Goal: Unclear: Browse casually

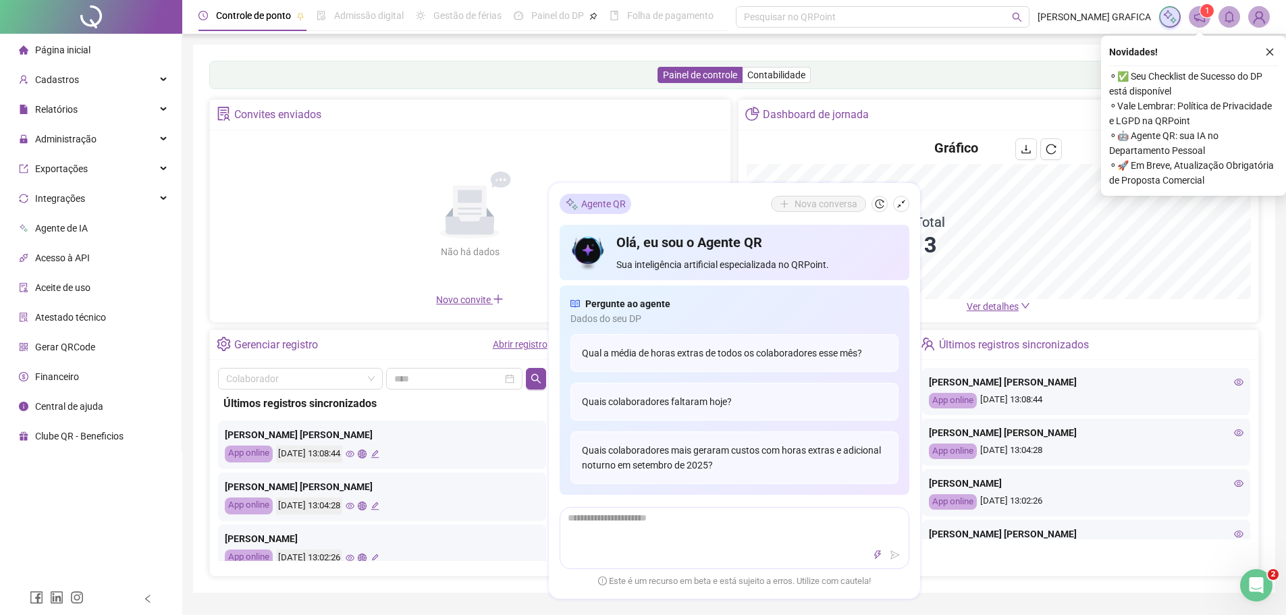
click at [424, 63] on div "Painel de controle Contabilidade" at bounding box center [734, 75] width 1050 height 28
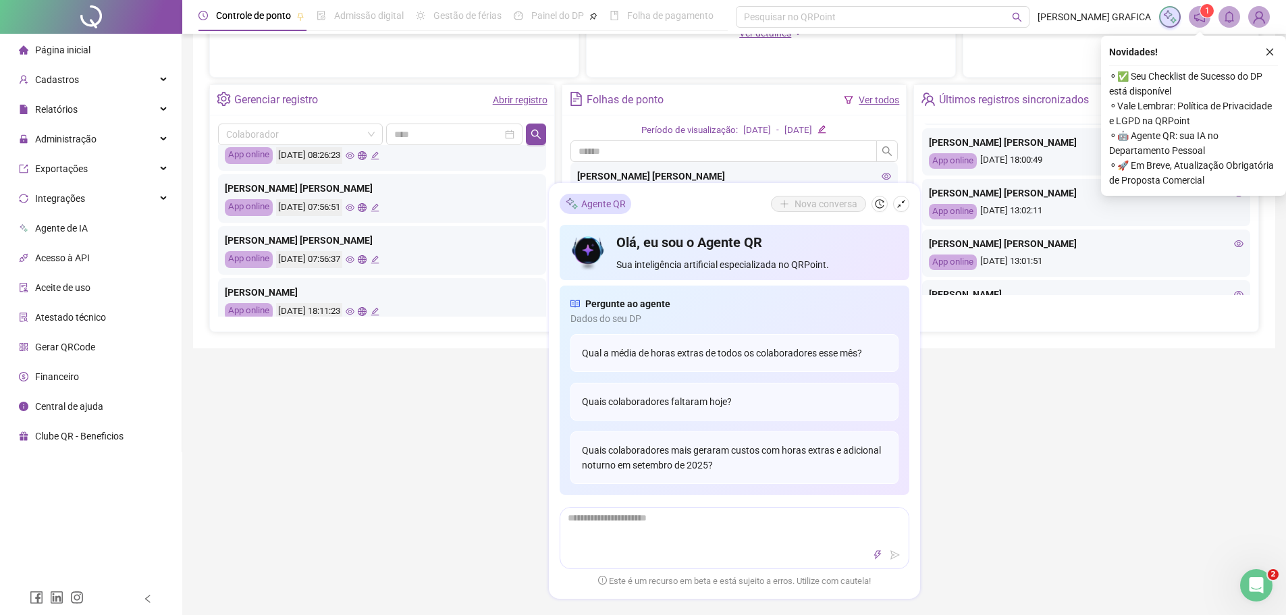
scroll to position [584, 0]
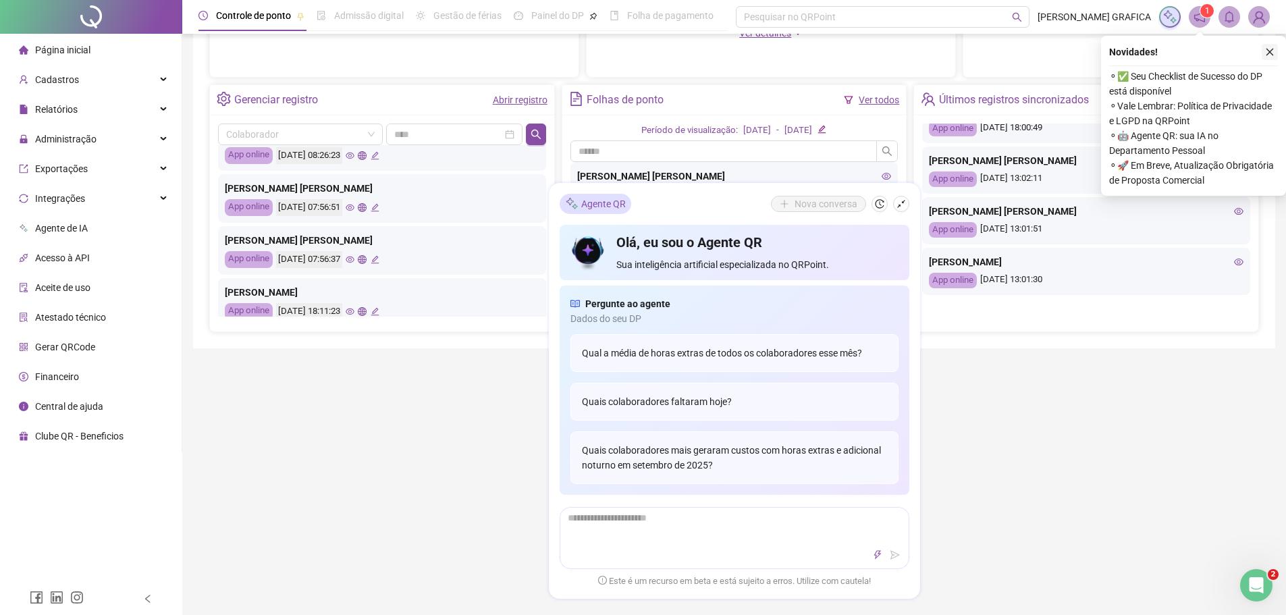
click at [1271, 49] on icon "close" at bounding box center [1269, 51] width 9 height 9
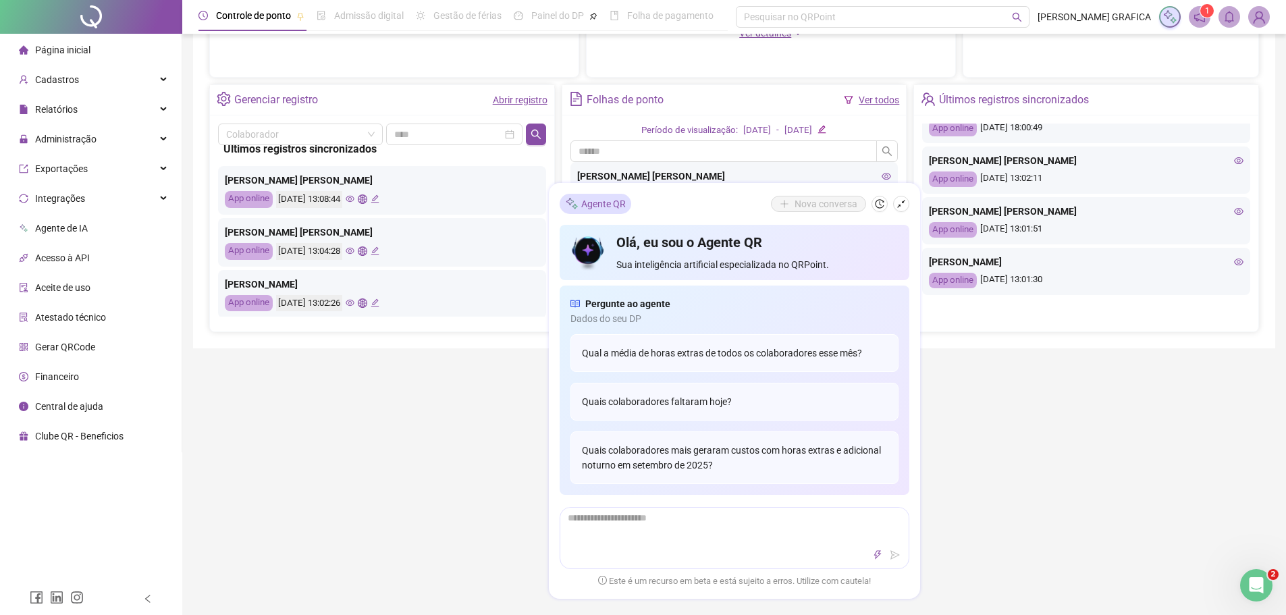
scroll to position [0, 0]
